Goal: Navigation & Orientation: Find specific page/section

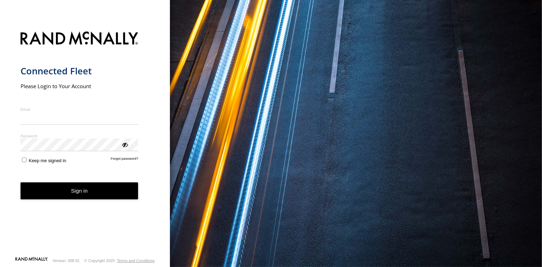
type input "**********"
click at [94, 206] on form "**********" at bounding box center [85, 141] width 129 height 229
click at [89, 195] on button "Sign in" at bounding box center [80, 190] width 118 height 17
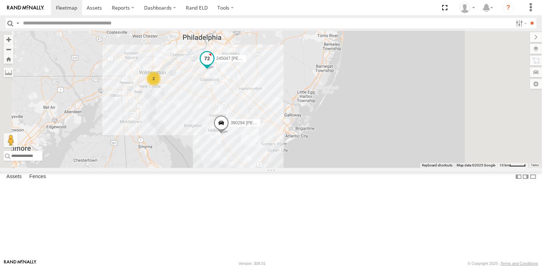
click at [213, 65] on span at bounding box center [206, 58] width 13 height 13
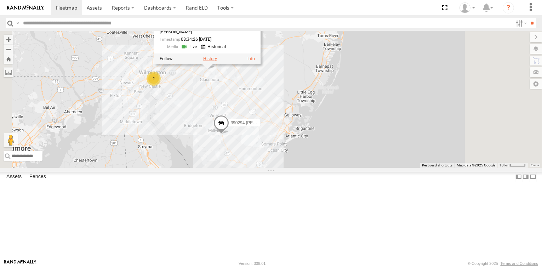
click at [216, 62] on label at bounding box center [210, 59] width 14 height 5
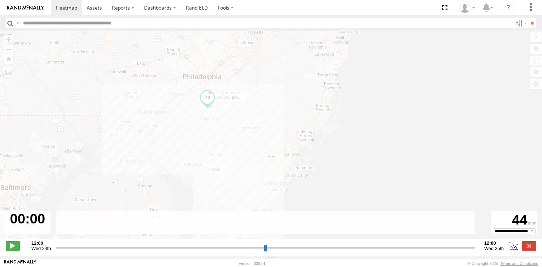
type input "**********"
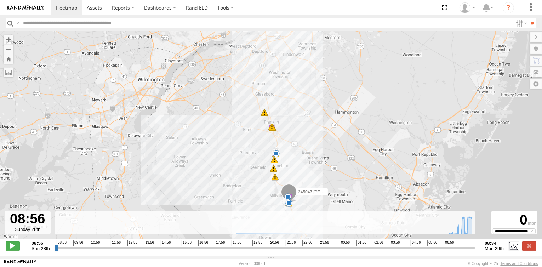
click at [27, 8] on img at bounding box center [25, 7] width 37 height 5
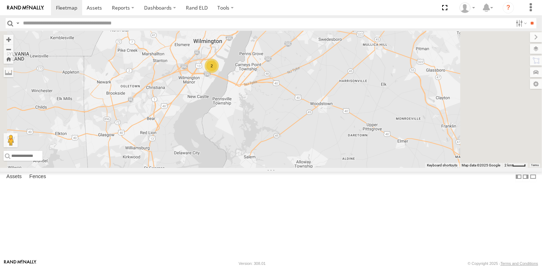
drag, startPoint x: 282, startPoint y: 115, endPoint x: 275, endPoint y: 177, distance: 62.7
click at [275, 168] on div "245047 [PERSON_NAME] 390294 [PERSON_NAME] JTSP Hino 2" at bounding box center [271, 99] width 542 height 137
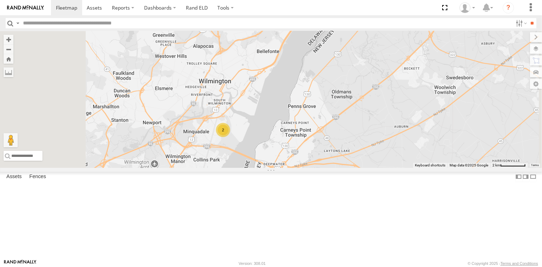
click at [230, 137] on div "2" at bounding box center [223, 130] width 14 height 14
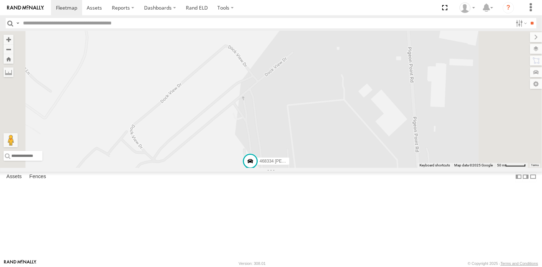
click at [299, 27] on span at bounding box center [292, 16] width 16 height 19
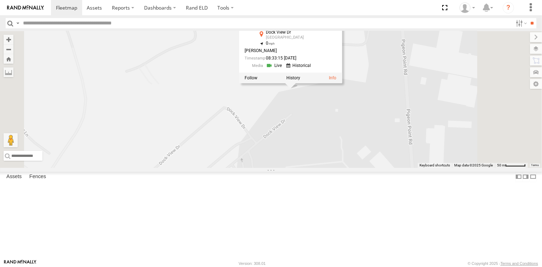
drag, startPoint x: 369, startPoint y: 149, endPoint x: 368, endPoint y: 168, distance: 19.9
click at [368, 168] on div "245047 [PERSON_NAME] 390294 [PERSON_NAME] JTSP Hino 468334 [PERSON_NAME] 468332…" at bounding box center [271, 99] width 542 height 137
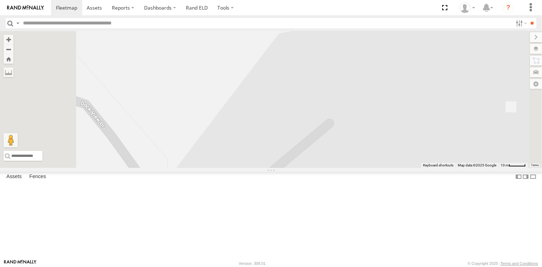
click at [400, 119] on div "245047 [PERSON_NAME] 390294 [PERSON_NAME] JTSP Hino 468334 [PERSON_NAME] 468332…" at bounding box center [271, 99] width 542 height 137
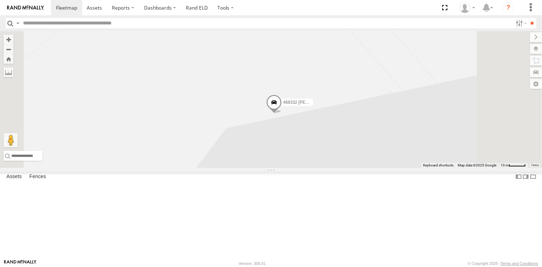
drag, startPoint x: 402, startPoint y: 112, endPoint x: 348, endPoint y: 210, distance: 111.0
click at [348, 168] on div "245047 [PERSON_NAME] 390294 [PERSON_NAME] JTSP Hino 468334 [PERSON_NAME] 468332…" at bounding box center [271, 99] width 542 height 137
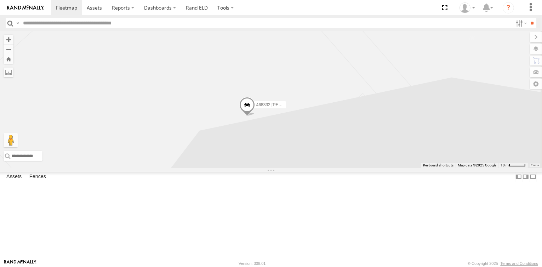
drag, startPoint x: 480, startPoint y: 86, endPoint x: 456, endPoint y: 85, distance: 23.4
click at [456, 85] on div "245047 [PERSON_NAME] 390294 [PERSON_NAME] JTSP Hino 468334 [PERSON_NAME] 468332…" at bounding box center [271, 99] width 542 height 137
click at [535, 51] on label at bounding box center [536, 49] width 12 height 10
click at [0, 0] on label at bounding box center [0, 0] width 0 height 0
click at [0, 0] on span "Satellite" at bounding box center [0, 0] width 0 height 0
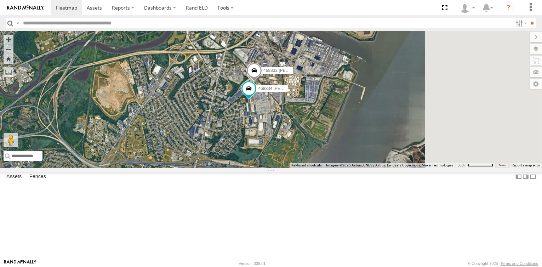
drag, startPoint x: 405, startPoint y: 186, endPoint x: 346, endPoint y: 169, distance: 61.6
click at [346, 168] on div "245047 [PERSON_NAME] 390294 [PERSON_NAME] JTSP Hino 468334 [PERSON_NAME] 468332…" at bounding box center [271, 99] width 542 height 137
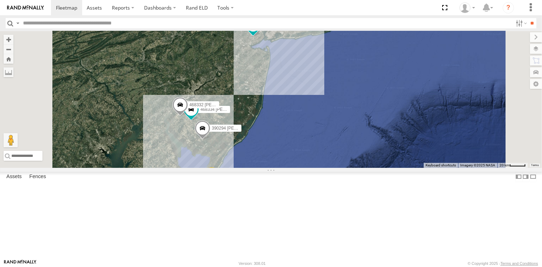
drag, startPoint x: 360, startPoint y: 120, endPoint x: 335, endPoint y: 142, distance: 33.6
click at [335, 142] on div "468334 [PERSON_NAME] 468332 [PERSON_NAME] 390294 [PERSON_NAME] 2 245047 [PERSON…" at bounding box center [271, 99] width 542 height 137
